Goal: Task Accomplishment & Management: Manage account settings

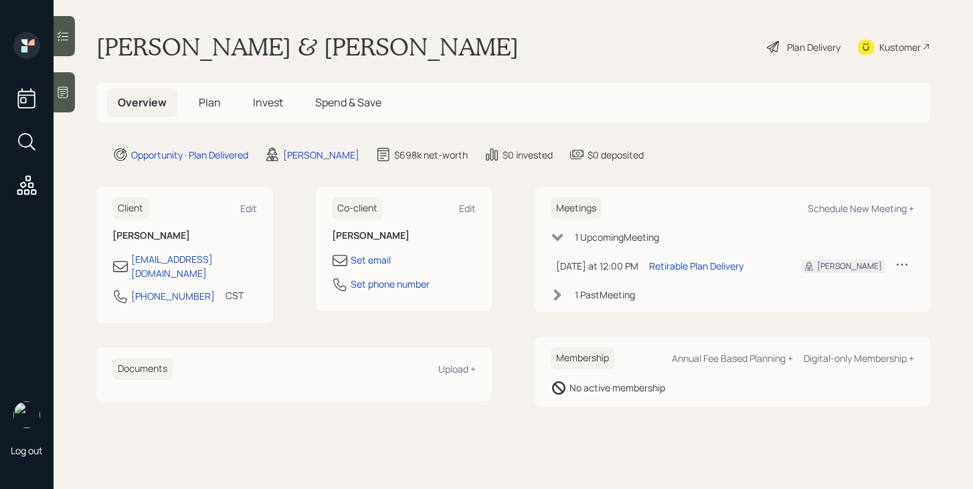
click at [206, 102] on span "Plan" at bounding box center [210, 102] width 22 height 15
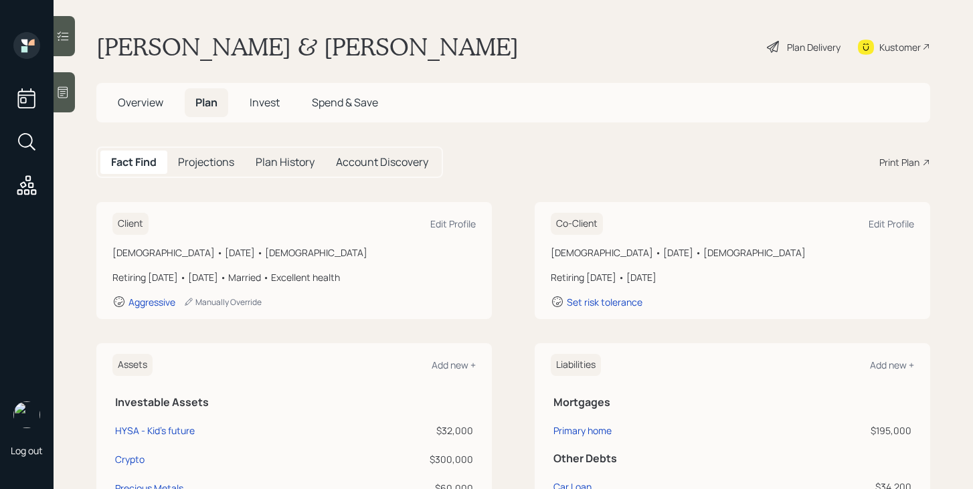
click at [256, 107] on span "Invest" at bounding box center [265, 102] width 30 height 15
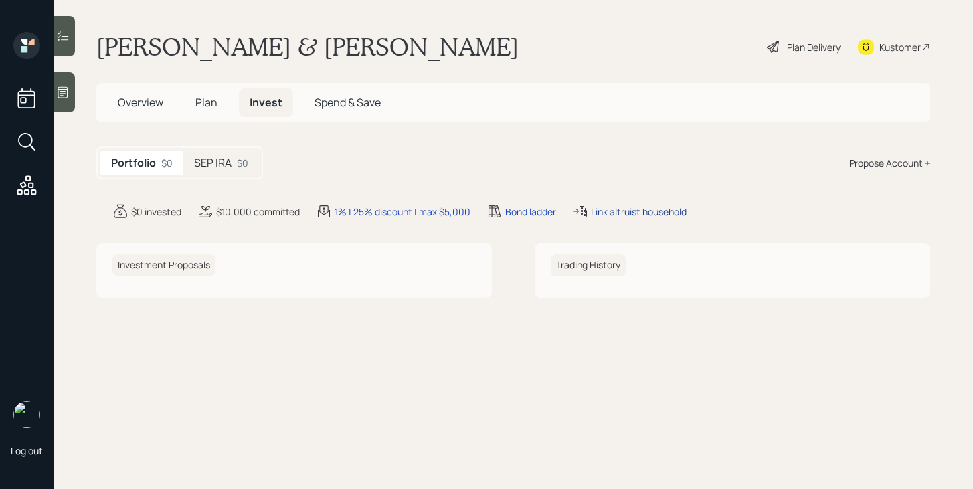
click at [637, 210] on div "Link altruist household" at bounding box center [639, 212] width 96 height 14
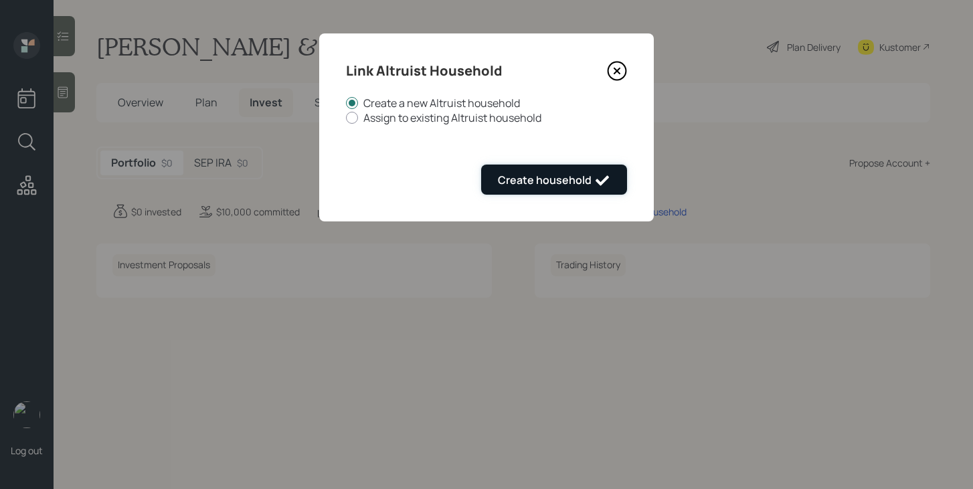
click at [600, 176] on icon "submit" at bounding box center [602, 181] width 16 height 16
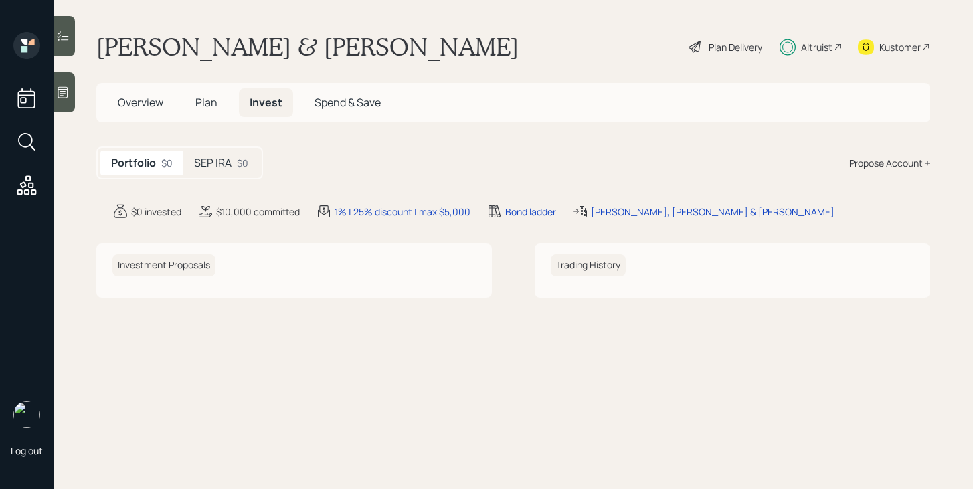
click at [228, 171] on div "SEP IRA $0" at bounding box center [221, 163] width 76 height 25
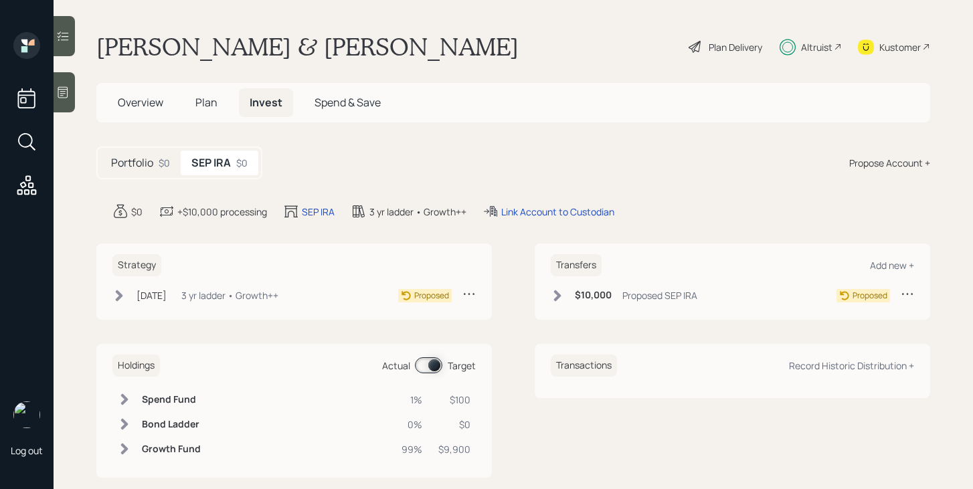
click at [803, 48] on div "Altruist" at bounding box center [816, 47] width 31 height 14
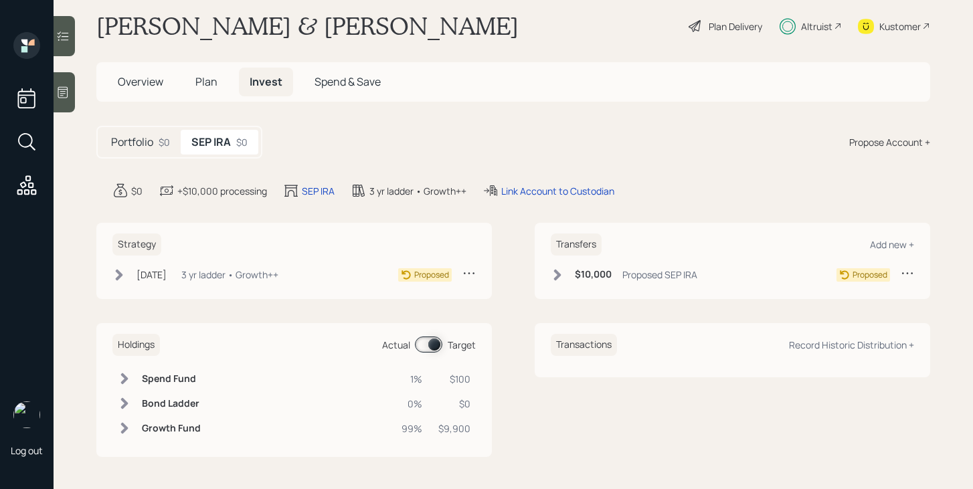
click at [204, 92] on h5 "Plan" at bounding box center [207, 82] width 44 height 29
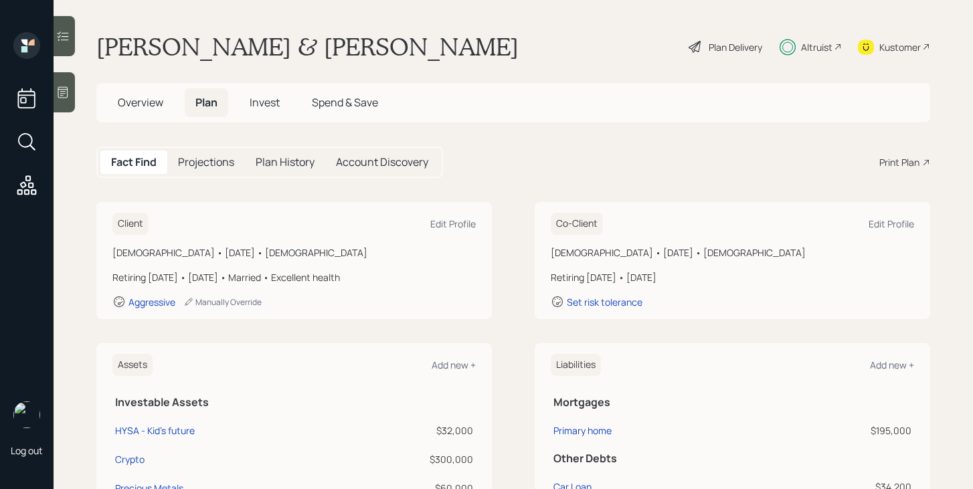
click at [255, 109] on span "Invest" at bounding box center [265, 102] width 30 height 15
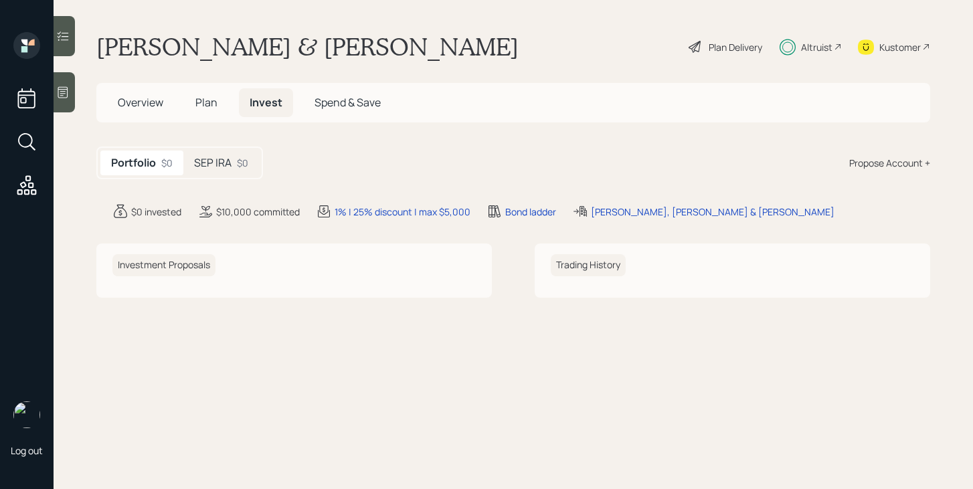
click at [220, 162] on h5 "SEP IRA" at bounding box center [212, 163] width 37 height 13
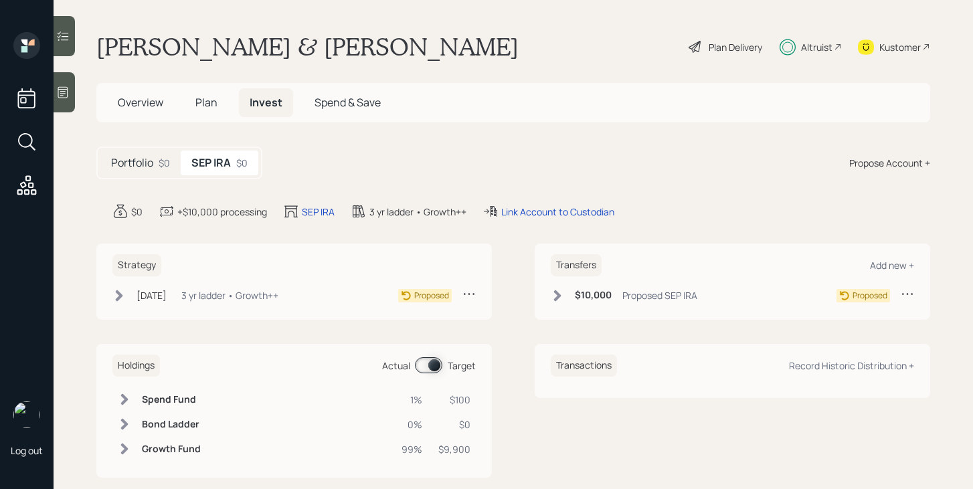
click at [118, 297] on icon at bounding box center [119, 295] width 7 height 11
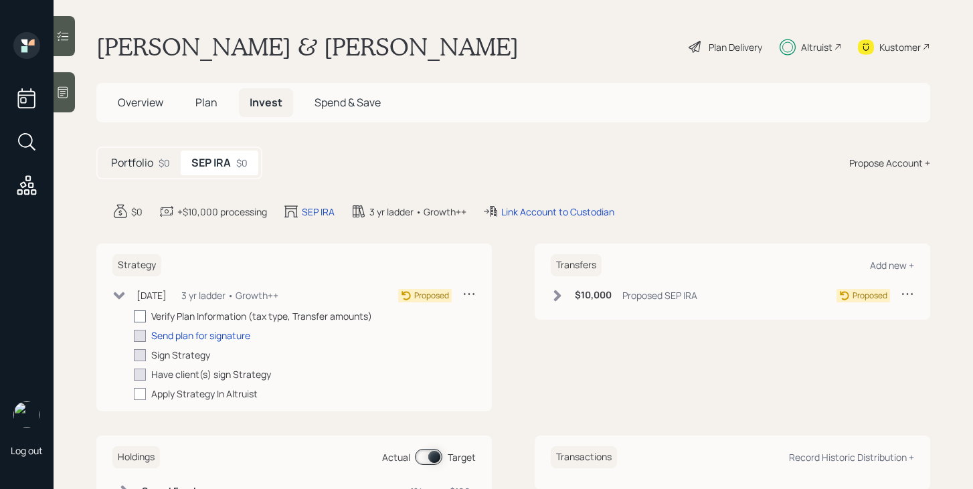
click at [141, 315] on div at bounding box center [140, 317] width 12 height 12
click at [134, 316] on input "checkbox" at bounding box center [133, 316] width 1 height 1
checkbox input "true"
click at [163, 331] on div "Send plan for signature" at bounding box center [200, 336] width 99 height 14
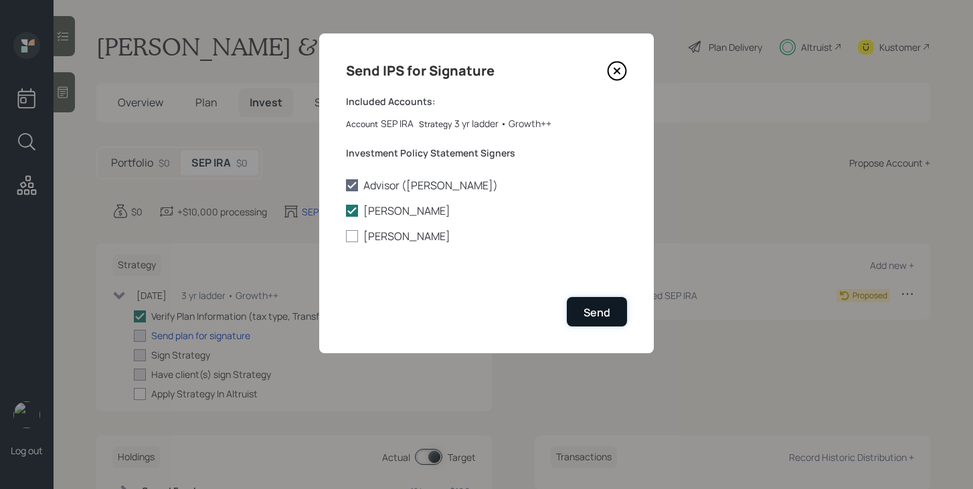
click at [590, 317] on div "Send" at bounding box center [597, 312] width 27 height 15
checkbox input "true"
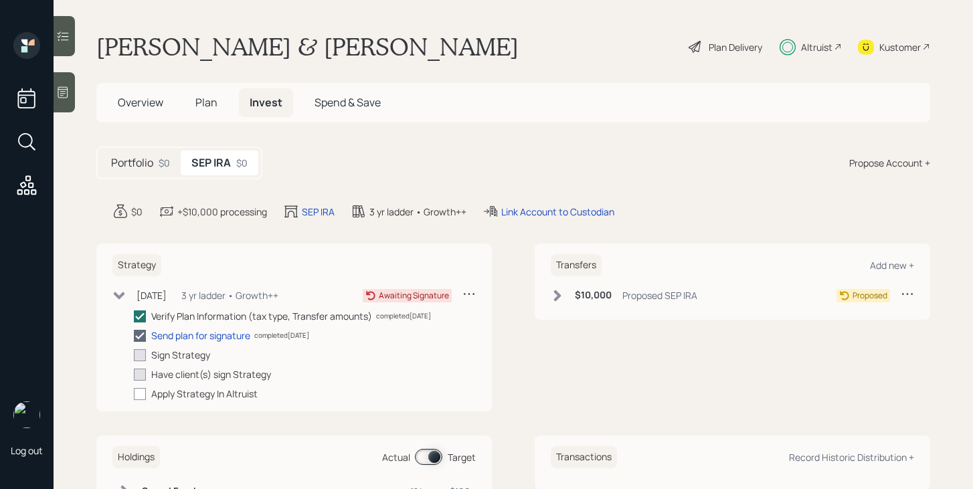
click at [134, 155] on div "Portfolio $0" at bounding box center [140, 163] width 80 height 25
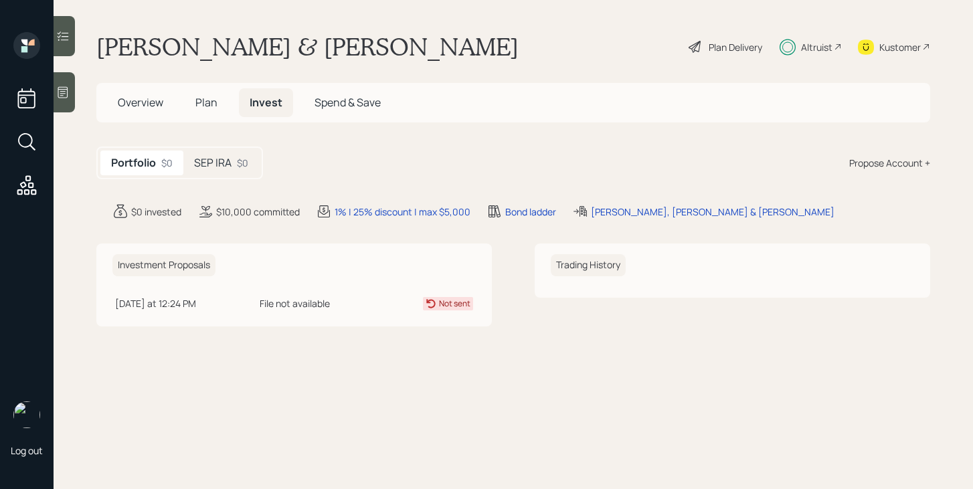
click at [145, 99] on span "Overview" at bounding box center [141, 102] width 46 height 15
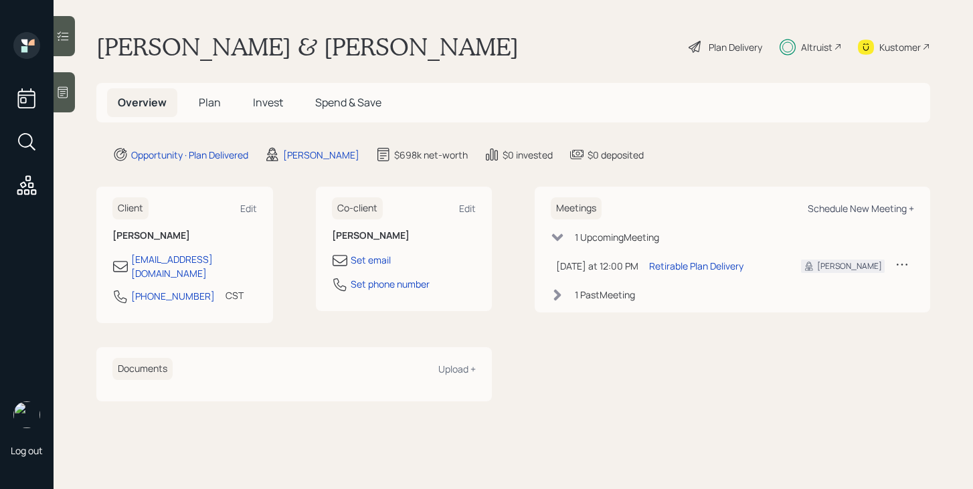
click at [845, 211] on div "Schedule New Meeting +" at bounding box center [861, 208] width 106 height 13
select select "bffa7908-1b2a-4c79-9bb6-f0ec9aed22d3"
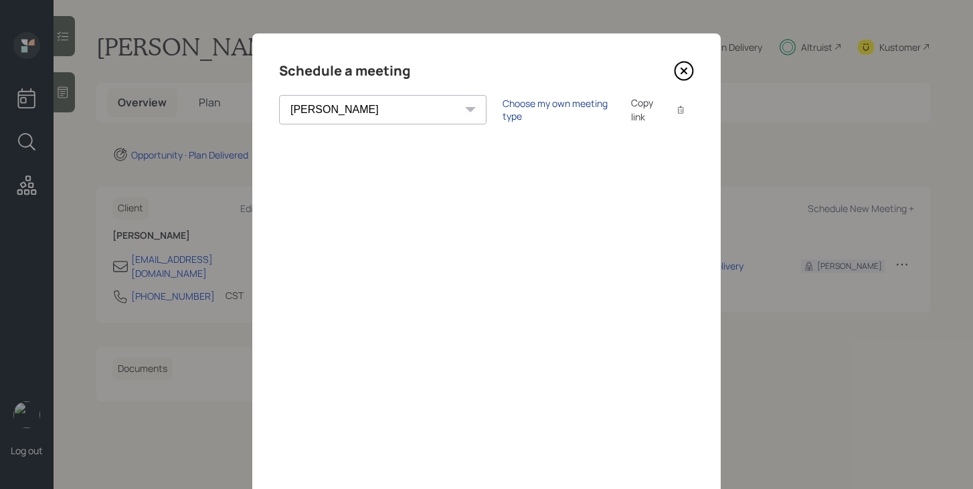
click at [503, 112] on div "Choose my own meeting type" at bounding box center [559, 109] width 112 height 25
click at [681, 68] on icon at bounding box center [683, 70] width 5 height 5
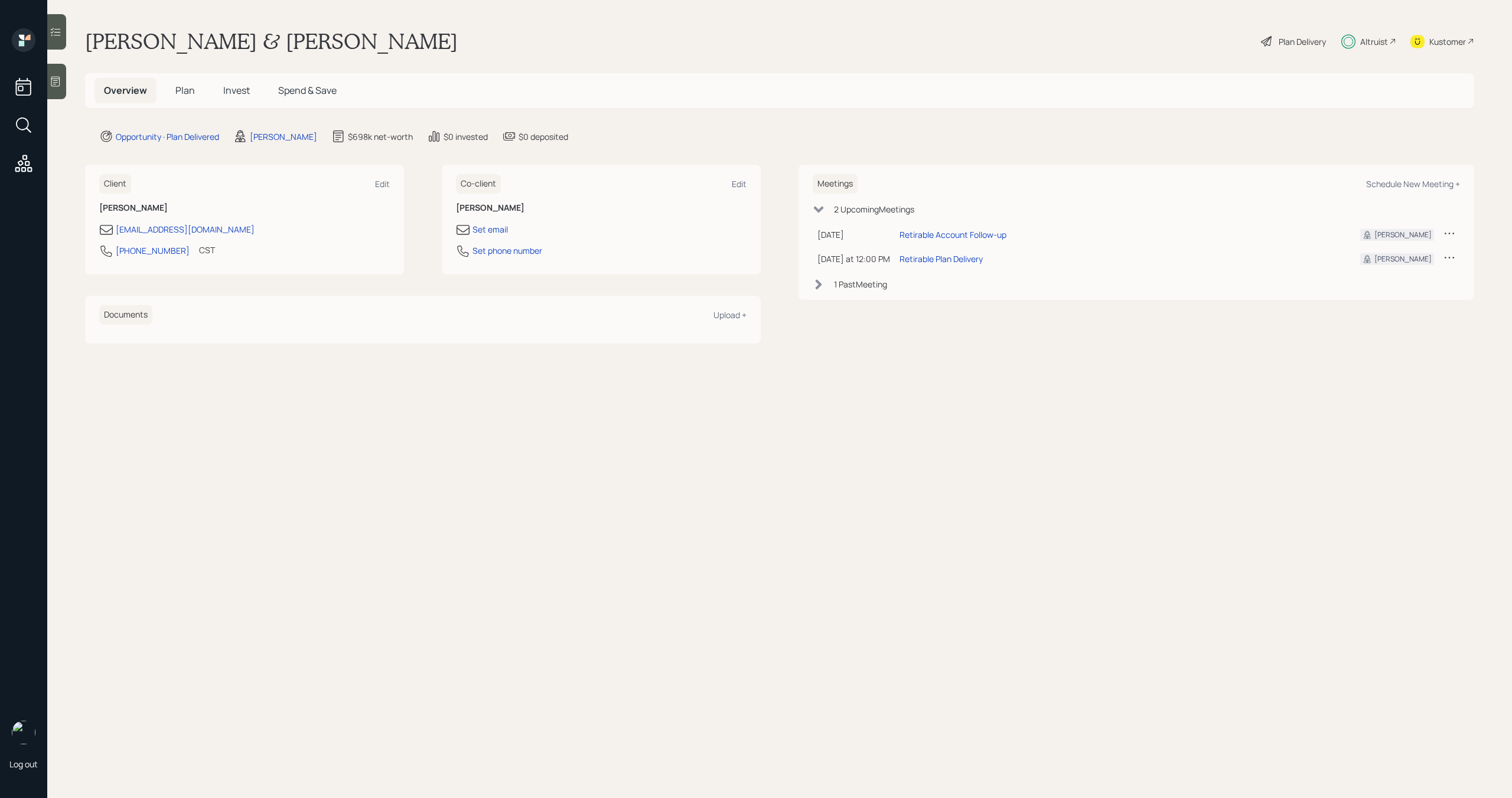
click at [242, 93] on span "Invest" at bounding box center [236, 90] width 26 height 13
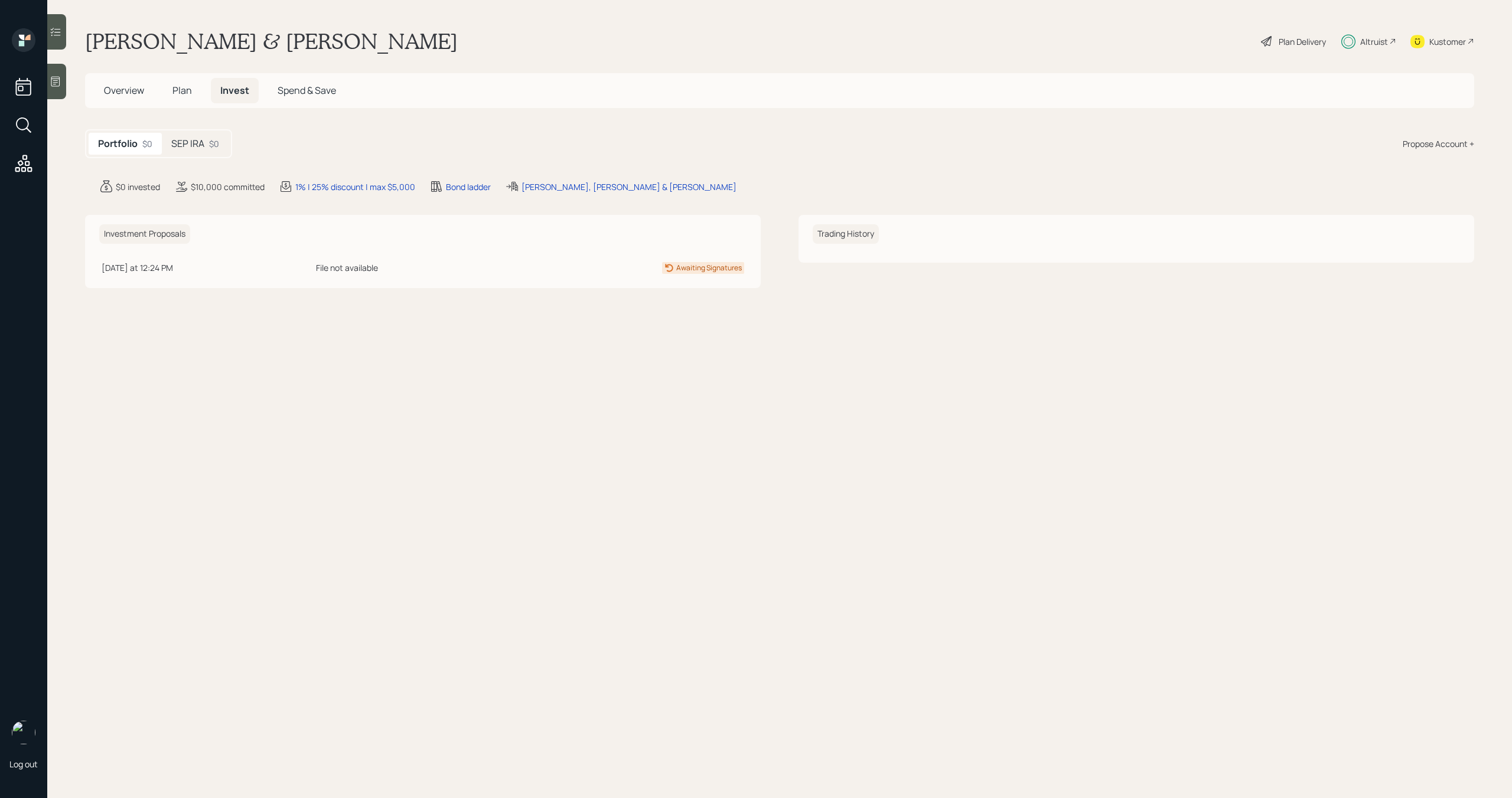
click at [183, 142] on h5 "SEP IRA" at bounding box center [187, 144] width 33 height 11
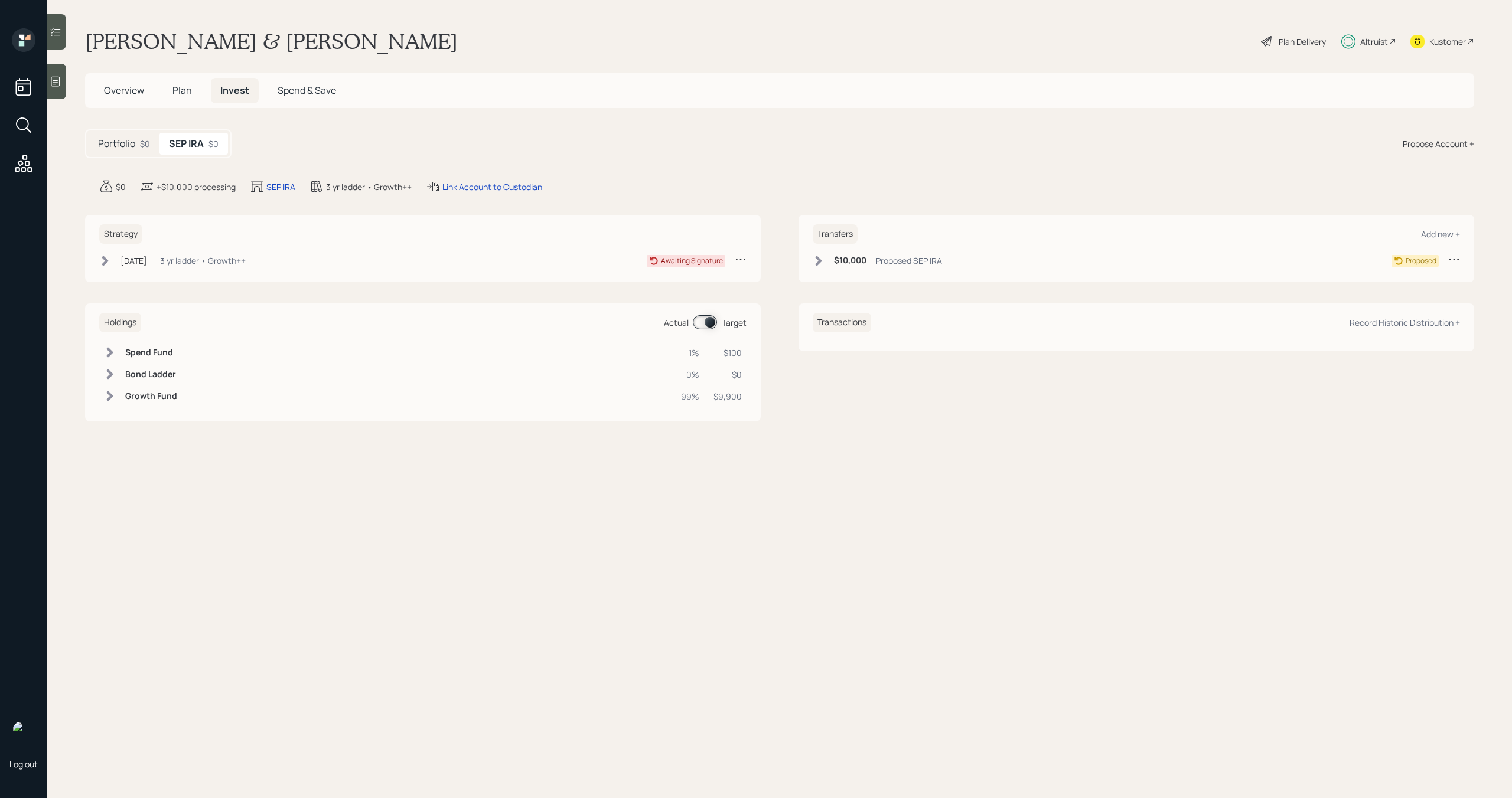
click at [820, 269] on div "$10,000 Proposed SEP IRA Proposed" at bounding box center [1136, 263] width 647 height 19
click at [818, 255] on icon at bounding box center [818, 260] width 11 height 11
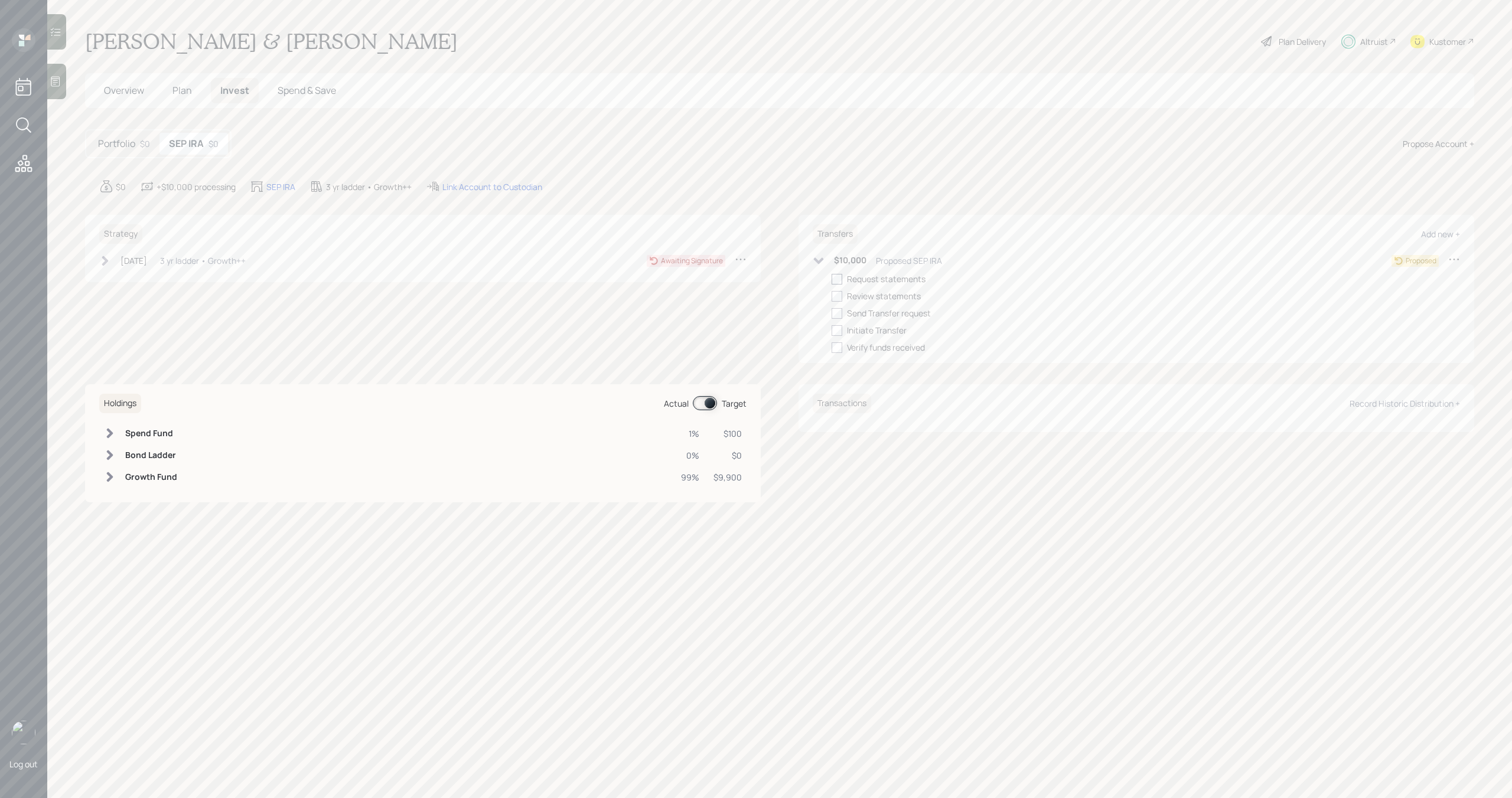
click at [837, 279] on div at bounding box center [837, 280] width 11 height 11
click at [832, 279] on input "checkbox" at bounding box center [831, 279] width 1 height 1
checkbox input "true"
click at [817, 262] on icon at bounding box center [818, 260] width 10 height 6
